Goal: Task Accomplishment & Management: Manage account settings

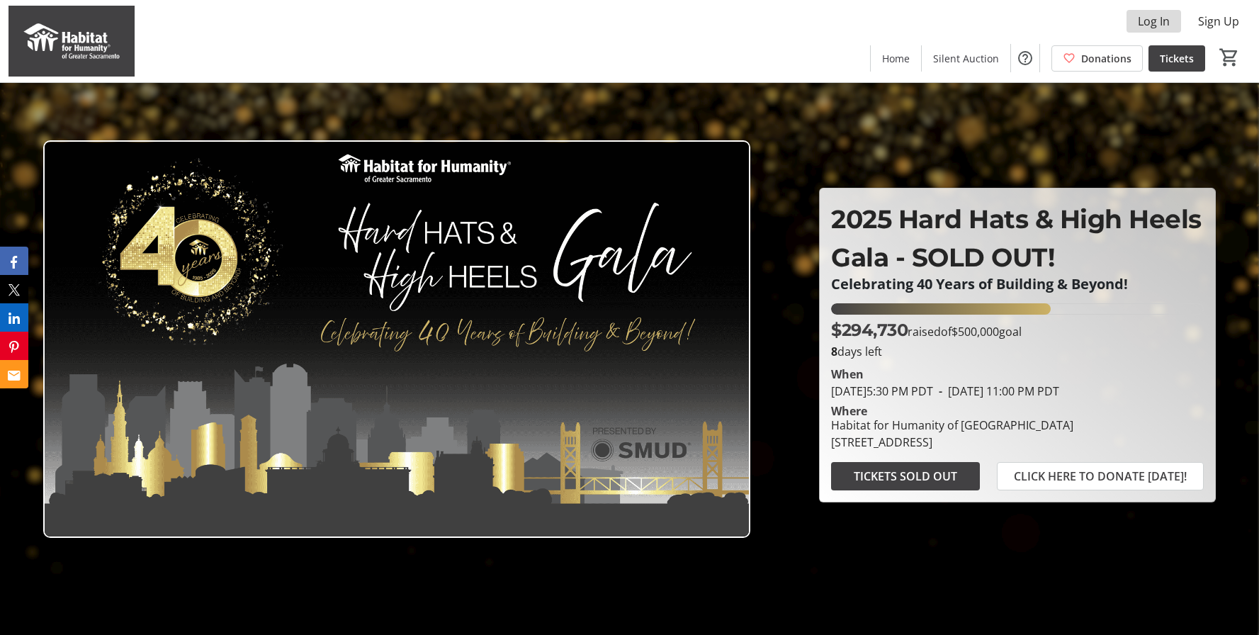
click at [1159, 19] on span "Log In" at bounding box center [1154, 21] width 32 height 17
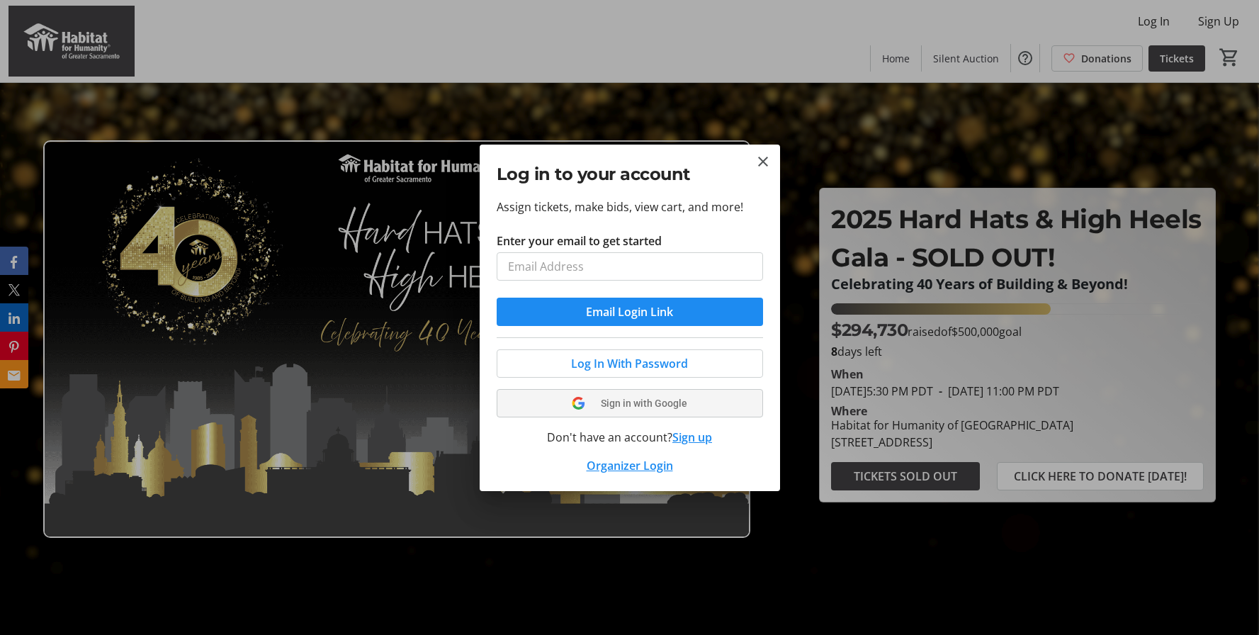
click at [630, 394] on button "Sign in with Google" at bounding box center [630, 403] width 266 height 28
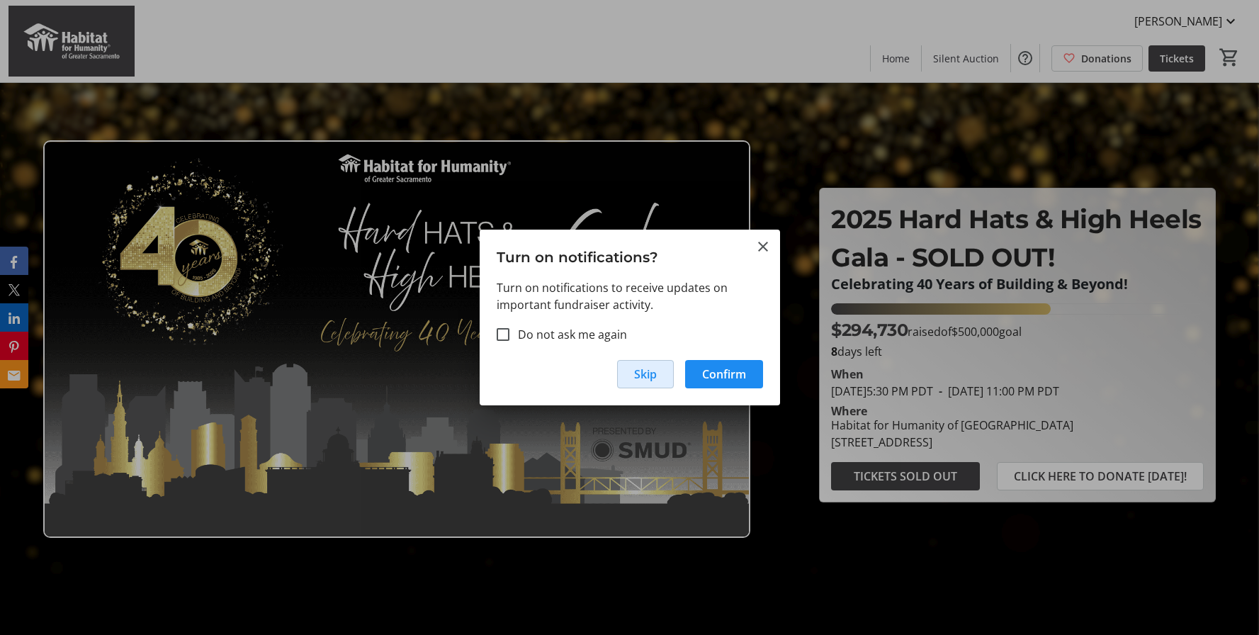
click at [643, 363] on span "button" at bounding box center [645, 374] width 55 height 34
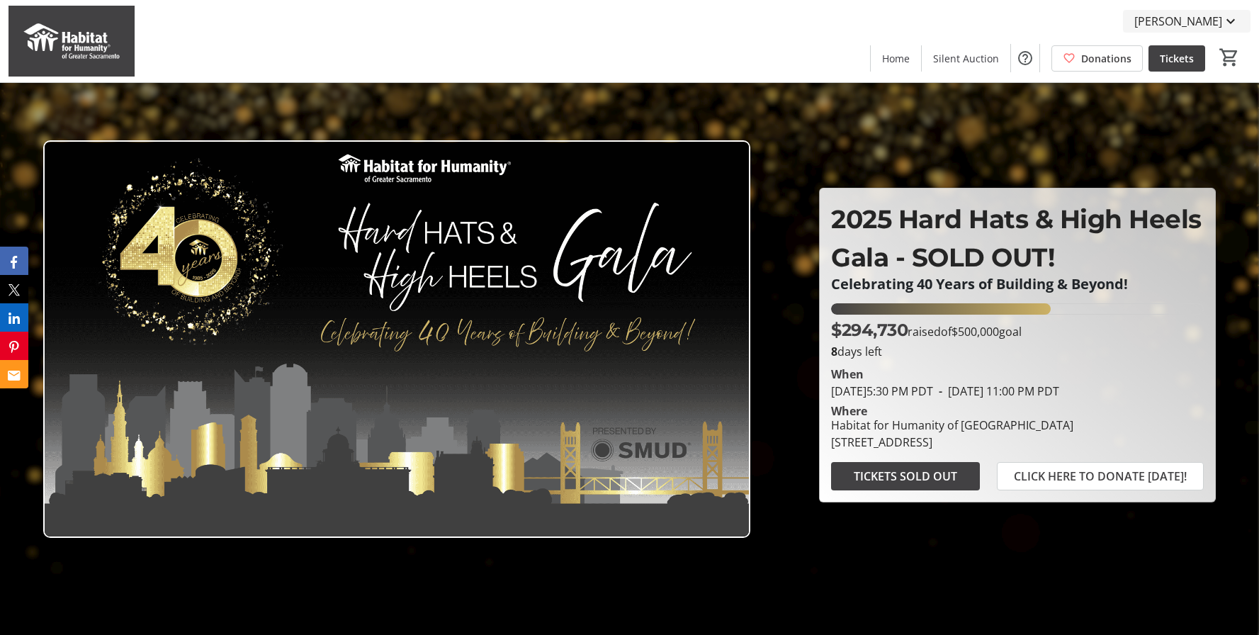
click at [1199, 22] on span "[PERSON_NAME]" at bounding box center [1178, 21] width 88 height 17
click at [1215, 25] on span "[PERSON_NAME]" at bounding box center [1178, 21] width 88 height 17
